Goal: Information Seeking & Learning: Learn about a topic

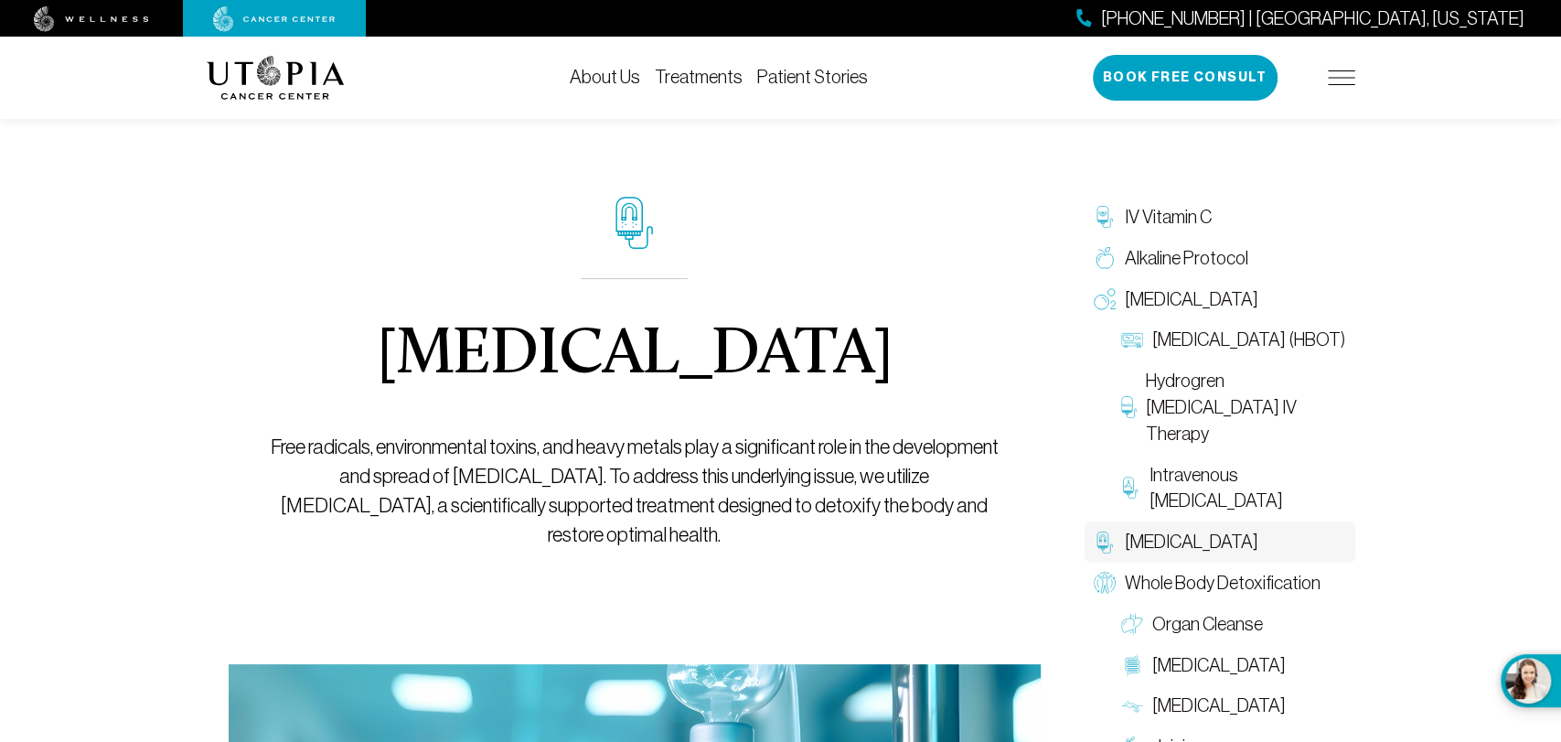
drag, startPoint x: 358, startPoint y: 336, endPoint x: 971, endPoint y: 336, distance: 613.6
click at [971, 336] on div "[MEDICAL_DATA] Free radicals, environmental toxins, and heavy metals play a sig…" at bounding box center [634, 373] width 729 height 582
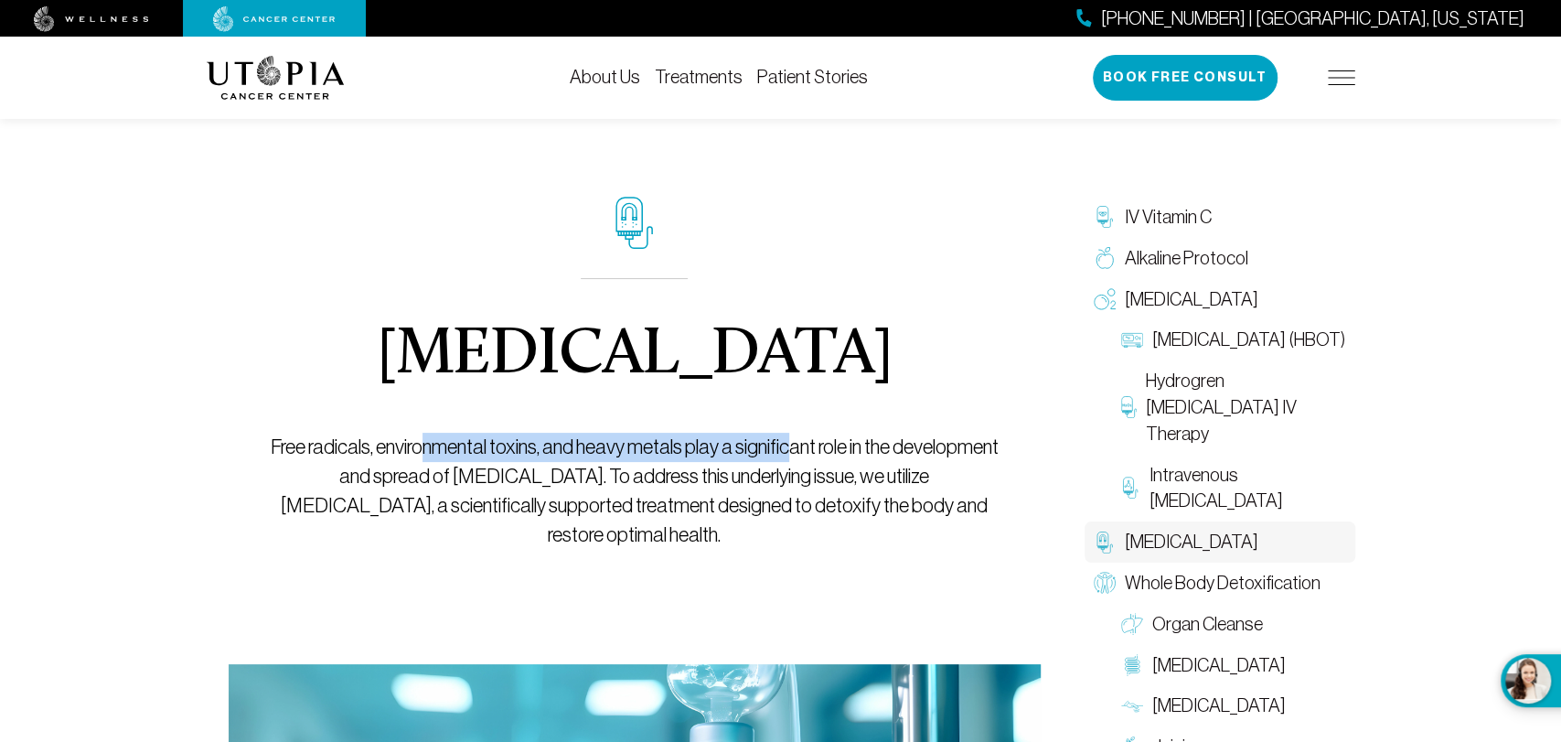
drag, startPoint x: 669, startPoint y: 433, endPoint x: 840, endPoint y: 433, distance: 171.0
click at [840, 433] on p "Free radicals, environmental toxins, and heavy metals play a significant role i…" at bounding box center [634, 491] width 729 height 117
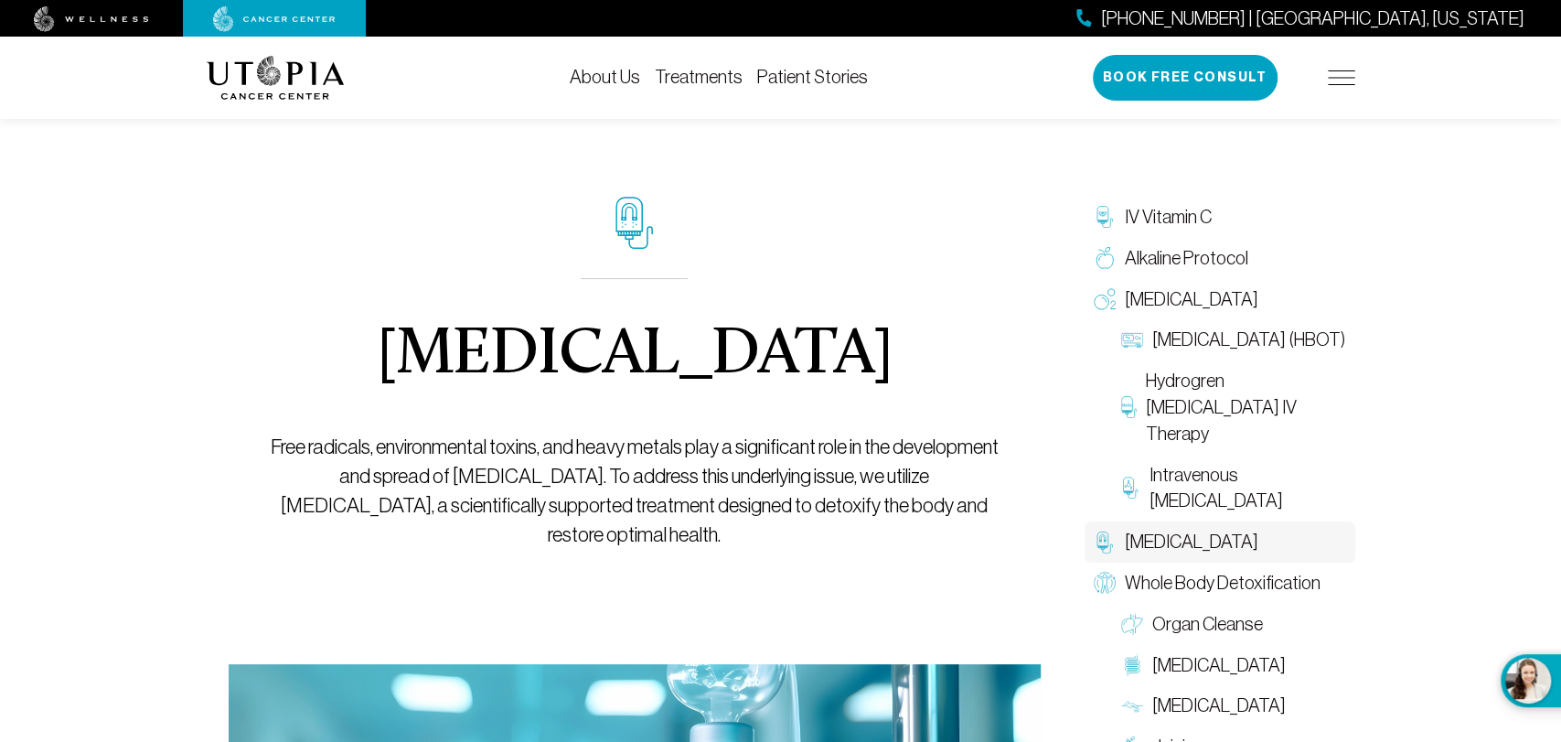
click at [1005, 435] on div "[MEDICAL_DATA] Free radicals, environmental toxins, and heavy metals play a sig…" at bounding box center [635, 600] width 856 height 1036
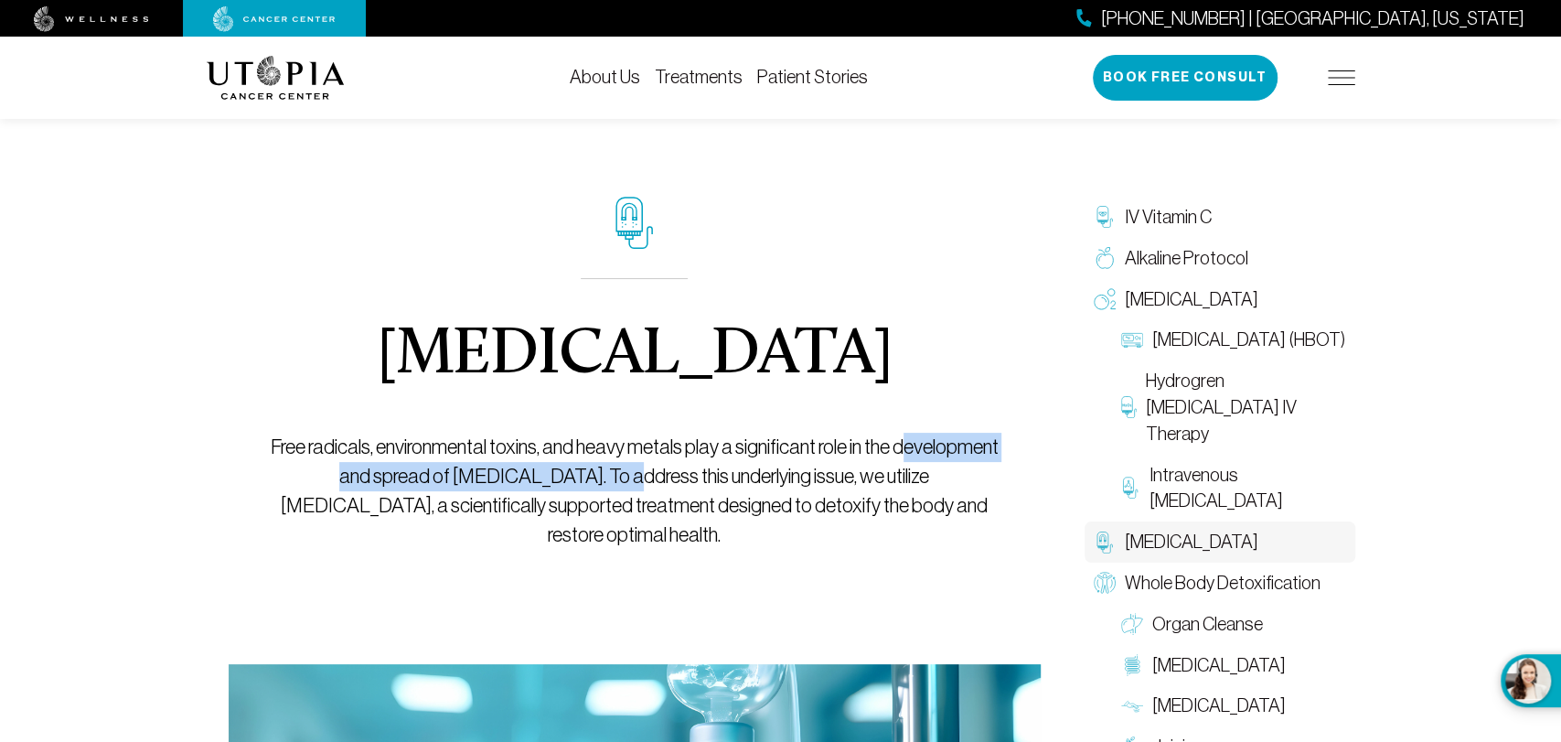
drag, startPoint x: 315, startPoint y: 474, endPoint x: 723, endPoint y: 475, distance: 408.7
click at [670, 470] on p "Free radicals, environmental toxins, and heavy metals play a significant role i…" at bounding box center [634, 491] width 729 height 117
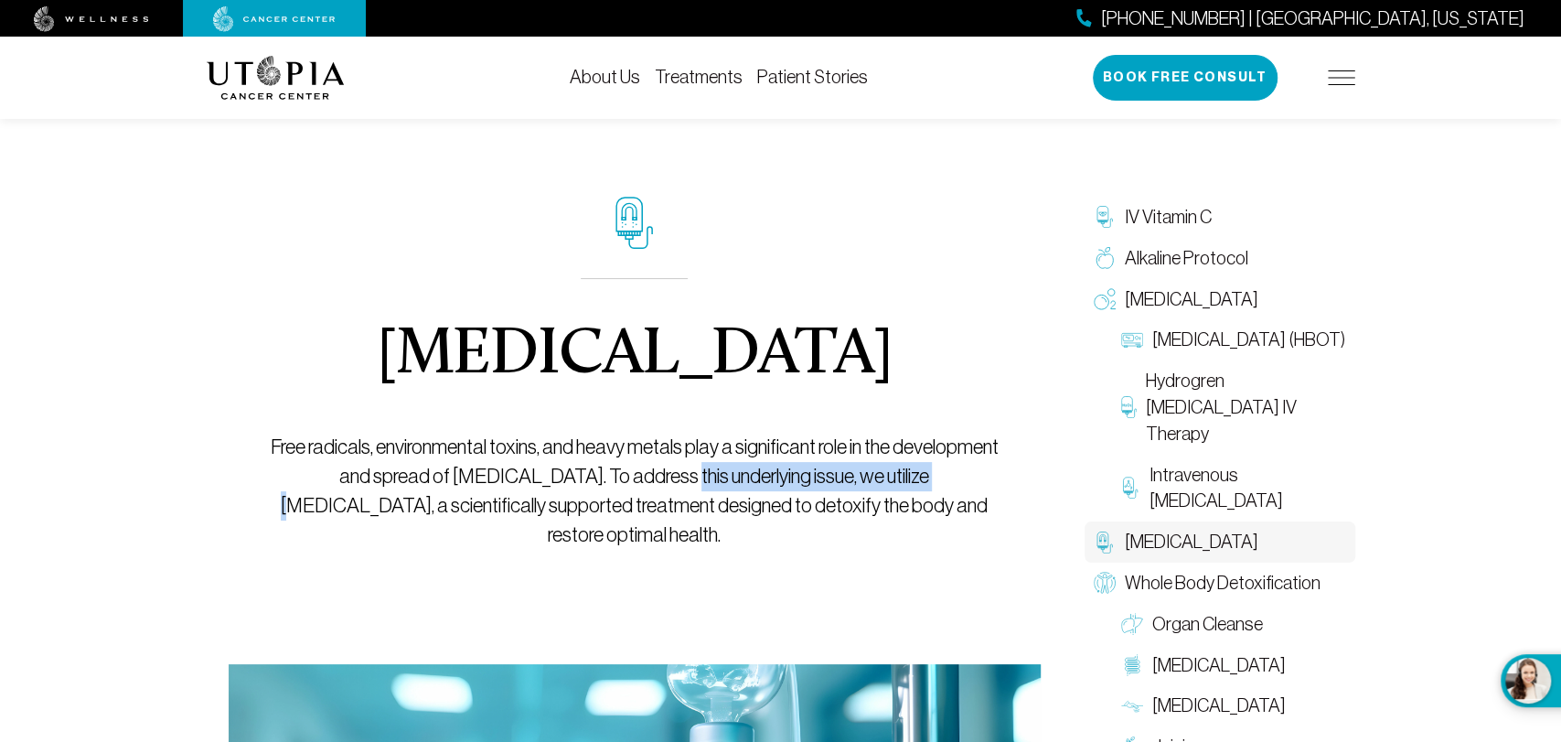
drag, startPoint x: 723, startPoint y: 475, endPoint x: 983, endPoint y: 471, distance: 259.7
click at [983, 471] on p "Free radicals, environmental toxins, and heavy metals play a significant role i…" at bounding box center [634, 491] width 729 height 117
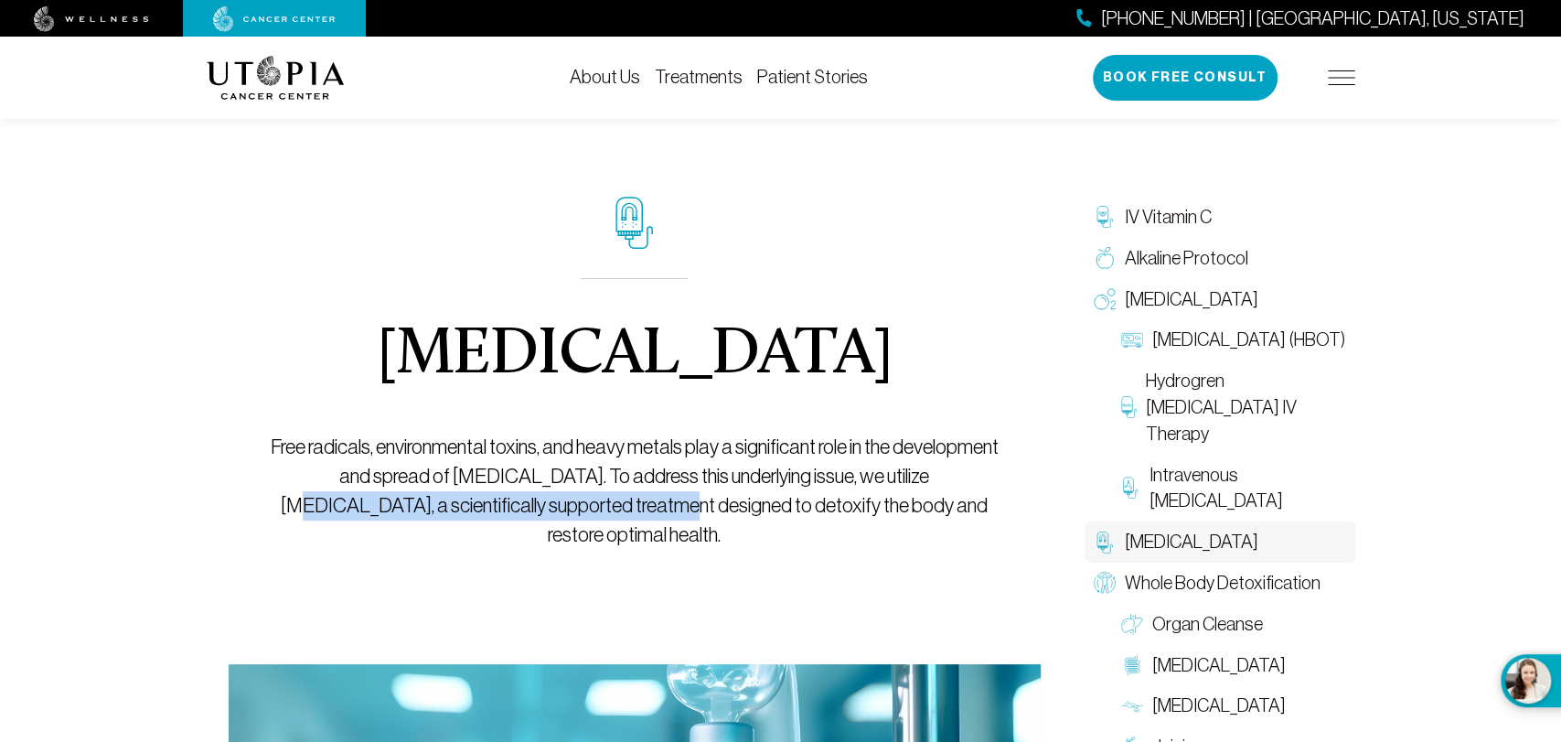
drag, startPoint x: 284, startPoint y: 497, endPoint x: 664, endPoint y: 496, distance: 379.5
click at [664, 496] on p "Free radicals, environmental toxins, and heavy metals play a significant role i…" at bounding box center [634, 491] width 729 height 117
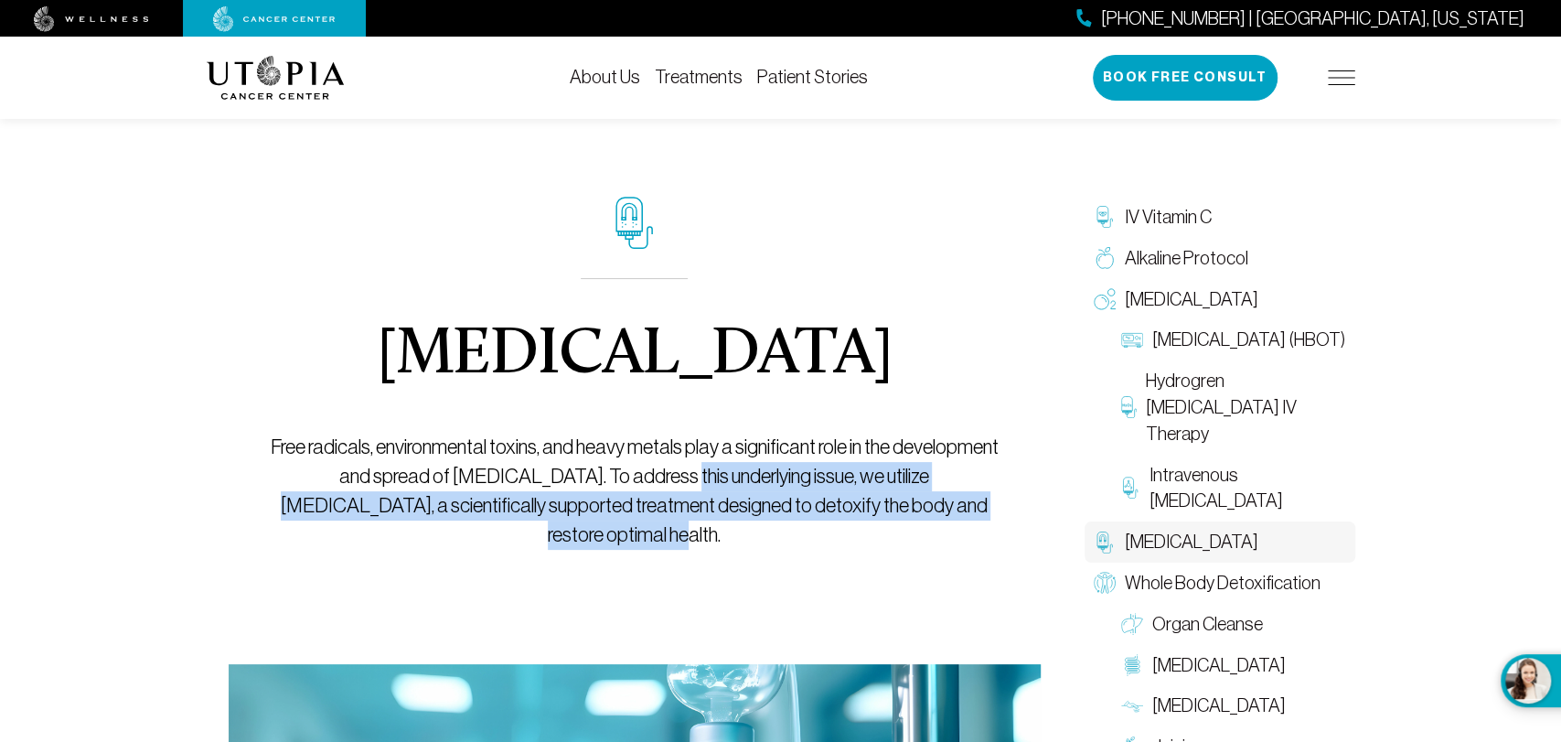
drag, startPoint x: 928, startPoint y: 489, endPoint x: 952, endPoint y: 572, distance: 86.5
click at [1017, 568] on div "[MEDICAL_DATA] Free radicals, environmental toxins, and heavy metals play a sig…" at bounding box center [635, 600] width 856 height 1036
click at [952, 572] on div "[MEDICAL_DATA] Free radicals, environmental toxins, and heavy metals play a sig…" at bounding box center [634, 373] width 729 height 582
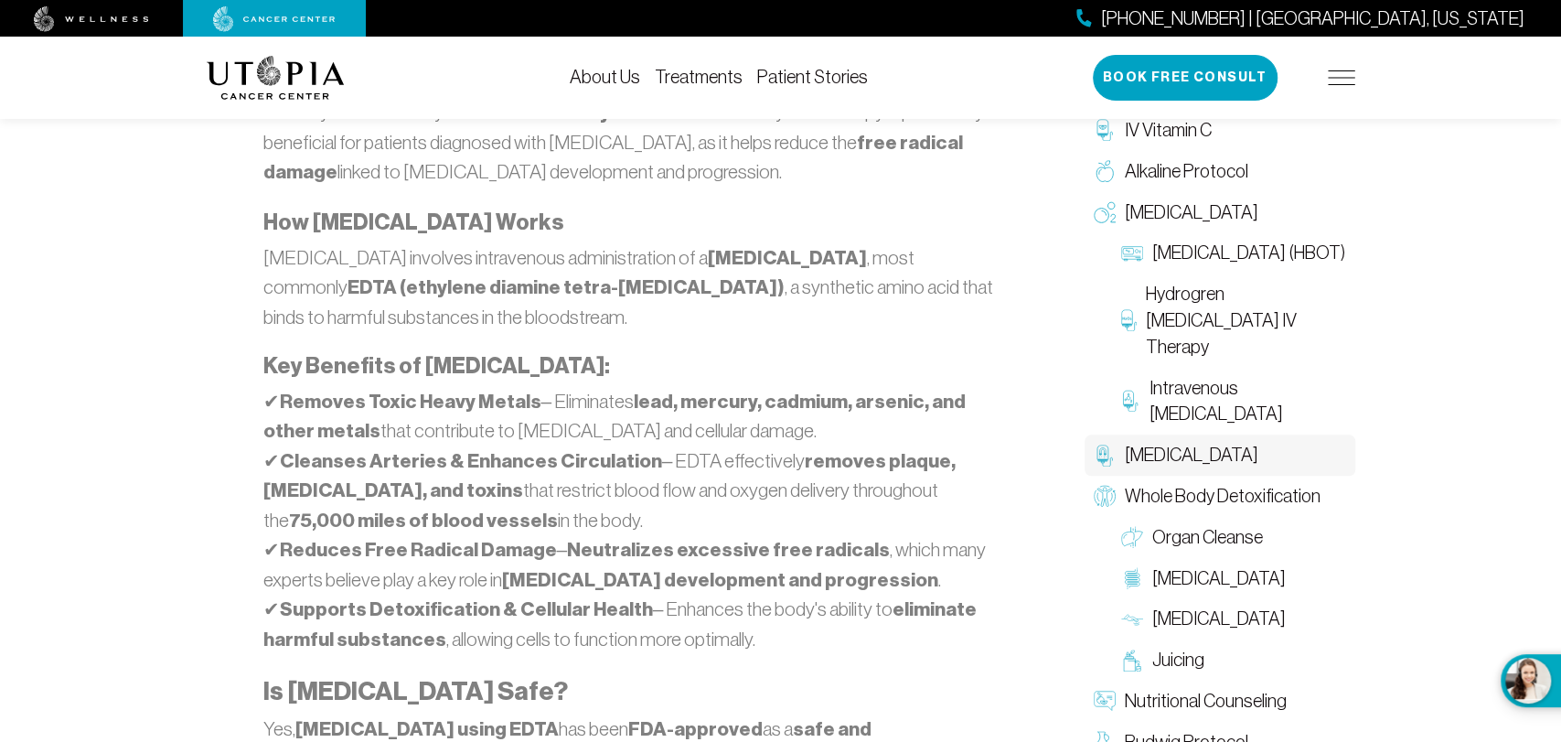
scroll to position [1200, 0]
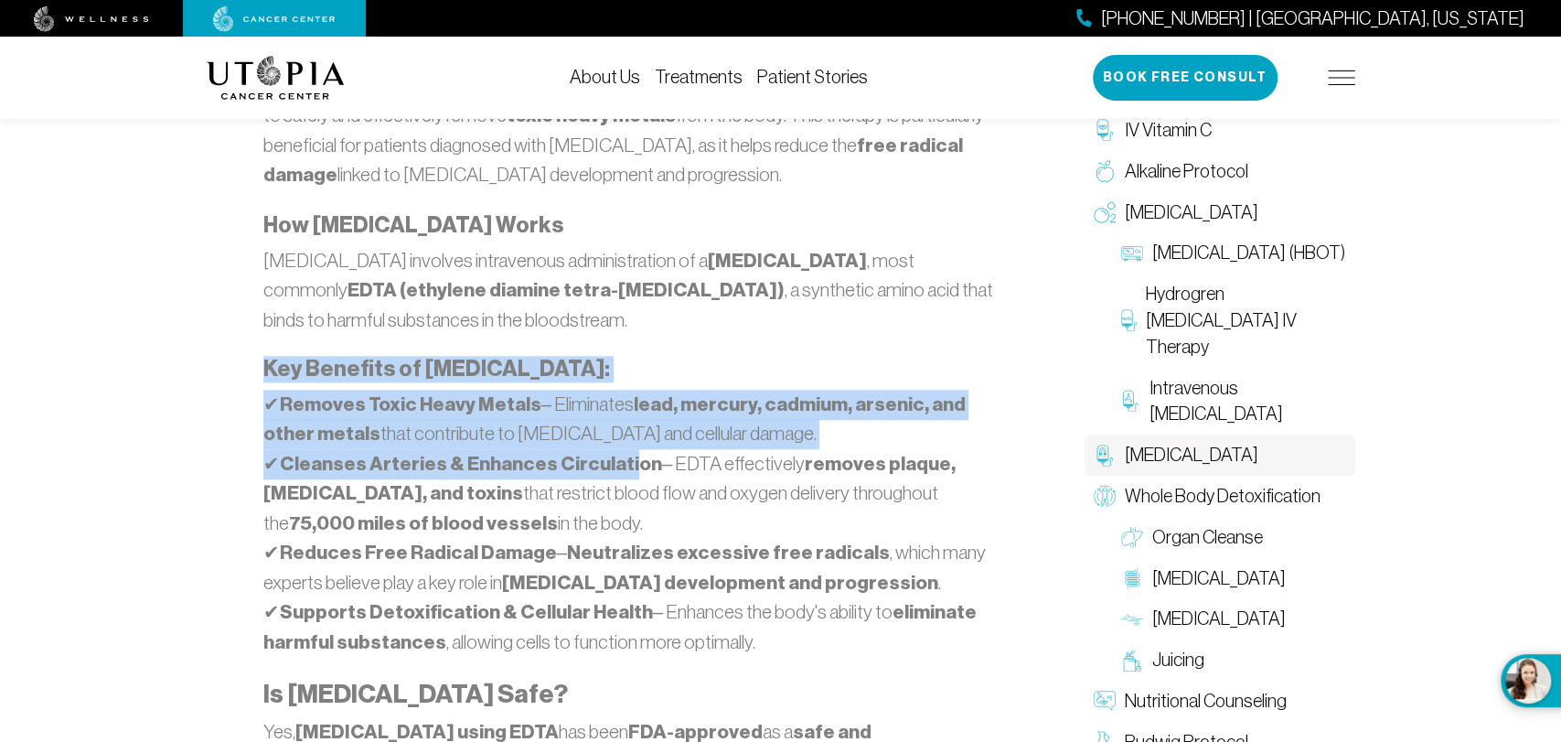
drag, startPoint x: 294, startPoint y: 375, endPoint x: 625, endPoint y: 471, distance: 344.7
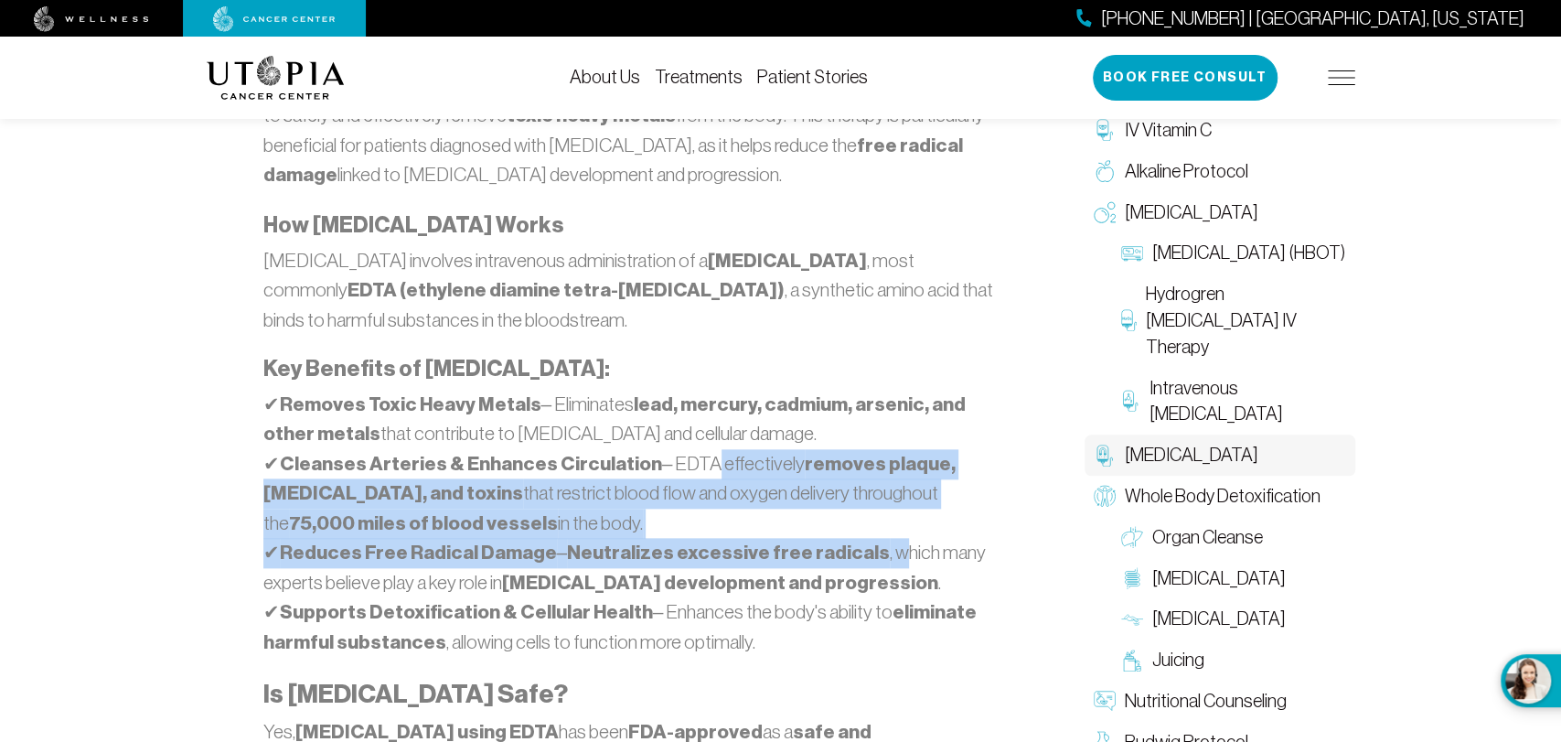
drag, startPoint x: 732, startPoint y: 467, endPoint x: 882, endPoint y: 561, distance: 176.6
click at [882, 561] on p "✔ Removes Toxic Heavy Metals – Eliminates lead, mercury, cadmium, arsenic, and …" at bounding box center [634, 524] width 743 height 268
drag, startPoint x: 326, startPoint y: 588, endPoint x: 685, endPoint y: 681, distance: 370.4
click at [725, 645] on p "✔ Removes Toxic Heavy Metals – Eliminates lead, mercury, cadmium, arsenic, and …" at bounding box center [634, 524] width 743 height 268
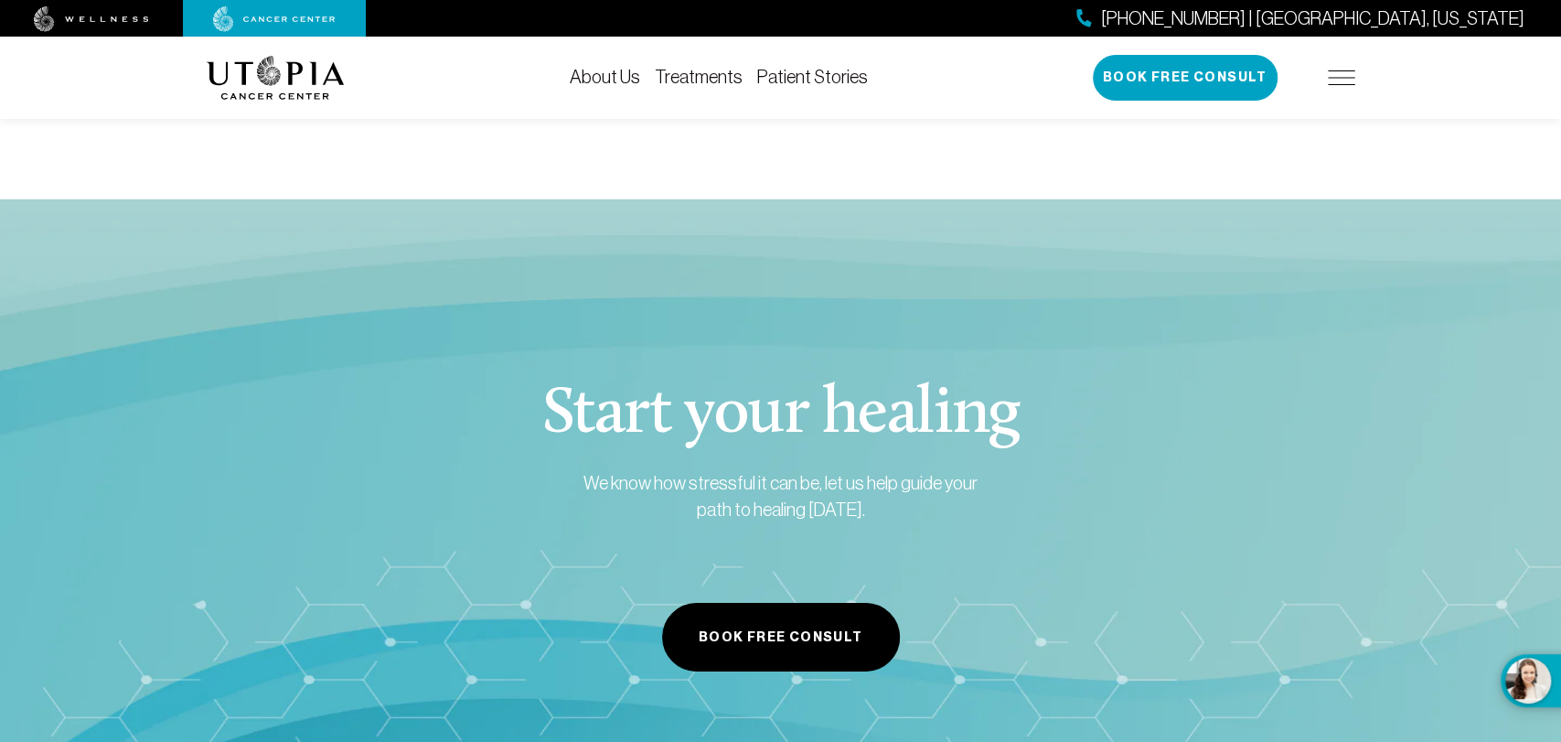
scroll to position [3772, 0]
